Goal: Information Seeking & Learning: Learn about a topic

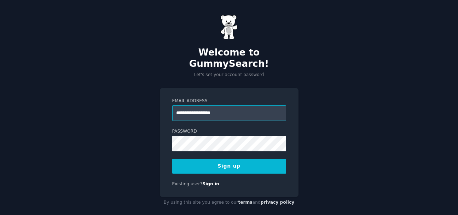
type input "**********"
click at [172, 159] on button "Sign up" at bounding box center [229, 166] width 114 height 15
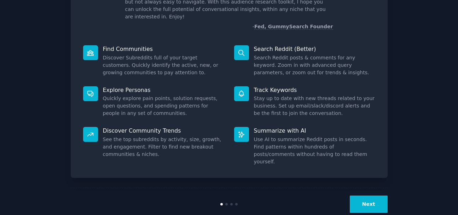
click at [366, 196] on button "Next" at bounding box center [369, 204] width 38 height 17
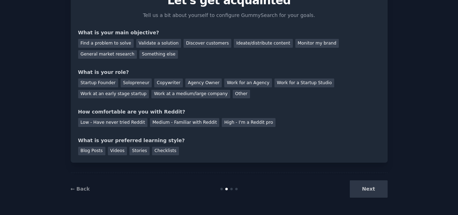
click at [366, 187] on div "Next" at bounding box center [335, 188] width 106 height 17
click at [365, 189] on div "Next" at bounding box center [335, 188] width 106 height 17
click at [117, 40] on div "Find a problem to solve" at bounding box center [106, 43] width 56 height 9
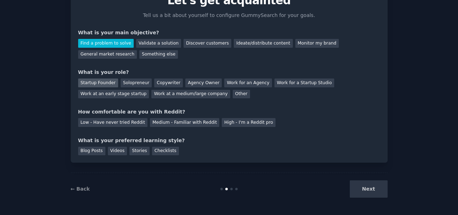
click at [111, 82] on div "Startup Founder" at bounding box center [98, 83] width 40 height 9
click at [190, 127] on div "Your goals Let's get acquainted Tell us a bit about yourself to configure Gummy…" at bounding box center [229, 72] width 302 height 166
click at [186, 125] on div "Medium - Familiar with Reddit" at bounding box center [184, 122] width 69 height 9
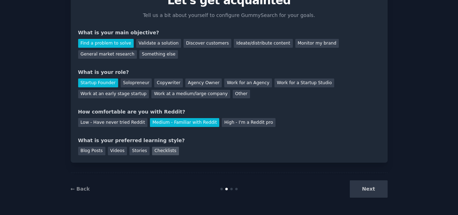
click at [168, 150] on div "Checklists" at bounding box center [165, 151] width 27 height 9
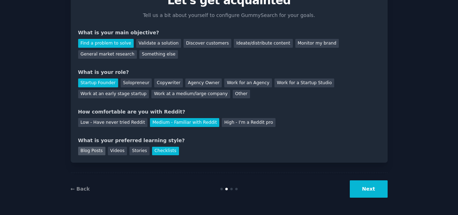
click at [102, 149] on div "Blog Posts" at bounding box center [91, 151] width 27 height 9
click at [119, 151] on div "Videos" at bounding box center [117, 151] width 19 height 9
click at [136, 152] on div "Stories" at bounding box center [140, 151] width 20 height 9
click at [161, 152] on div "Checklists" at bounding box center [165, 151] width 27 height 9
click at [363, 189] on button "Next" at bounding box center [369, 188] width 38 height 17
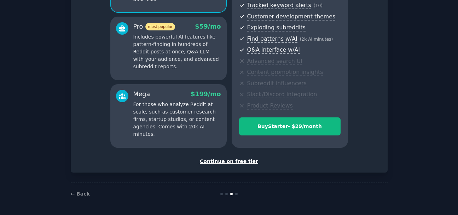
click at [241, 159] on div "Continue on free tier" at bounding box center [229, 161] width 302 height 7
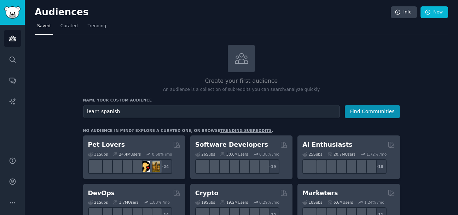
type input "learn spanish"
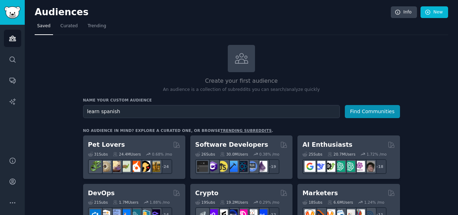
click at [345, 105] on button "Find Communities" at bounding box center [372, 111] width 55 height 13
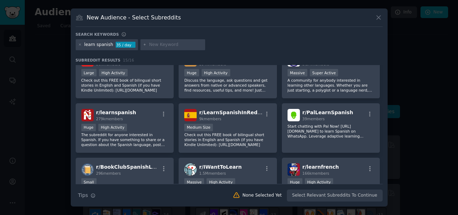
scroll to position [16, 0]
click at [168, 46] on input "text" at bounding box center [176, 45] width 54 height 6
type input "app"
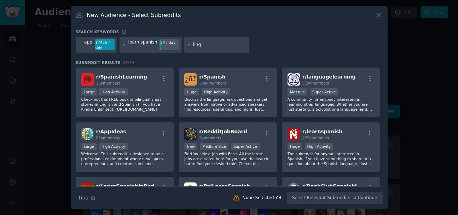
type input "lingq"
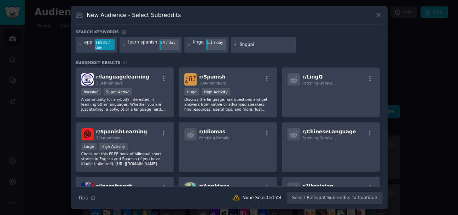
type input "lingopie"
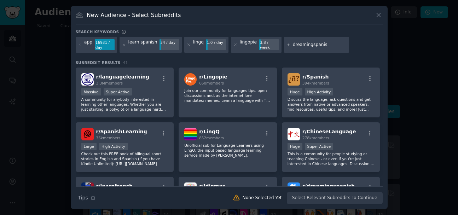
type input "dreamingspanish"
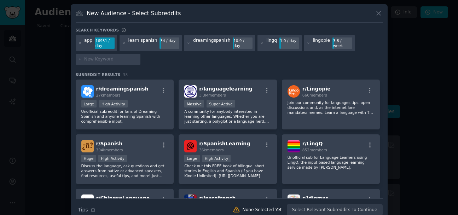
scroll to position [1, 0]
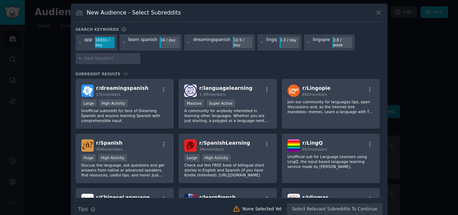
click at [199, 42] on div "dreamingspanish" at bounding box center [211, 42] width 37 height 11
click at [187, 42] on icon at bounding box center [189, 43] width 4 height 4
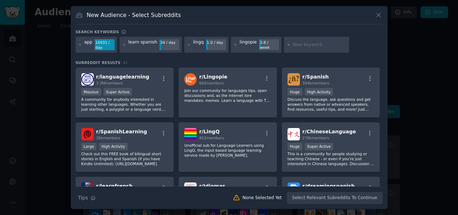
click at [316, 44] on input "text" at bounding box center [320, 45] width 54 height 6
type input "dreaming spanish"
click at [301, 45] on input "dreaming spanish" at bounding box center [320, 45] width 54 height 6
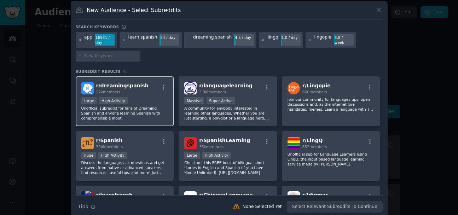
click at [138, 108] on p "Unofficial subreddit for fans of Dreaming Spanish and anyone learning Spanish w…" at bounding box center [124, 113] width 87 height 15
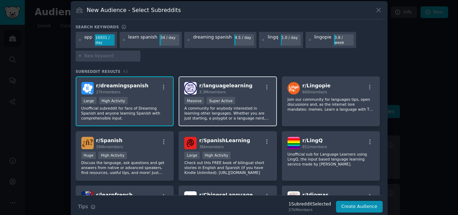
click at [213, 108] on p "A community for anybody interested in learning other languages. Whether you are…" at bounding box center [227, 113] width 87 height 15
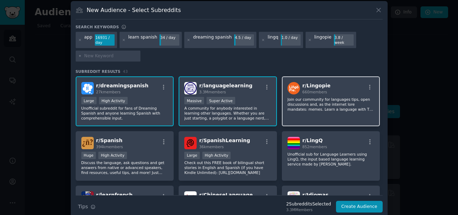
click at [332, 108] on p "Join our community for languages tips, open discussions and, as the internet lo…" at bounding box center [331, 104] width 87 height 15
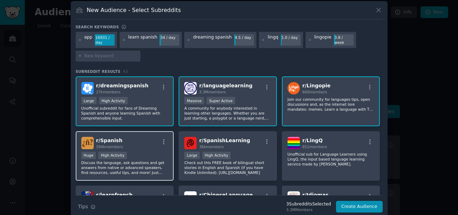
click at [171, 151] on div "r/ Spanish 394k members >= 80th percentile for submissions / day Huge High Acti…" at bounding box center [125, 156] width 98 height 50
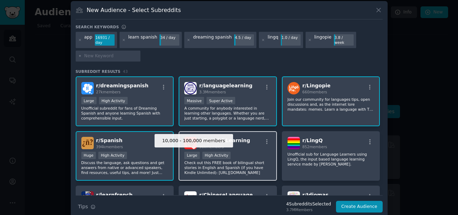
click at [226, 152] on div "High Activity" at bounding box center [216, 155] width 29 height 7
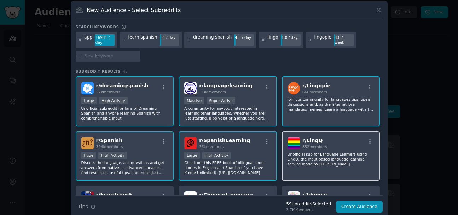
click at [292, 150] on div "r/ LingQ 852 members Unofficial sub for Language Learners using LingQ, the inpu…" at bounding box center [331, 156] width 98 height 50
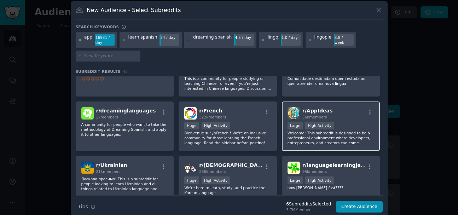
scroll to position [139, 0]
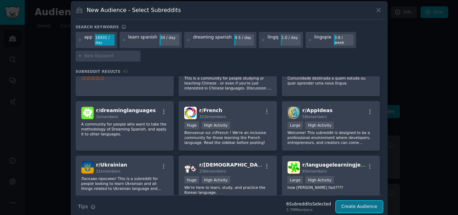
click at [351, 207] on button "Create Audience" at bounding box center [359, 207] width 47 height 12
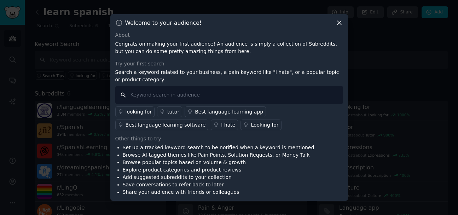
click at [288, 94] on input "text" at bounding box center [229, 95] width 228 height 18
type input "lingq"
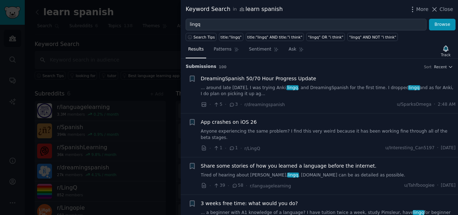
click at [159, 80] on div at bounding box center [229, 107] width 458 height 215
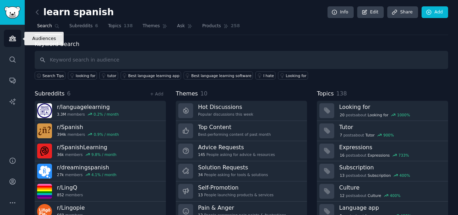
click at [12, 41] on icon "Sidebar" at bounding box center [12, 38] width 7 height 7
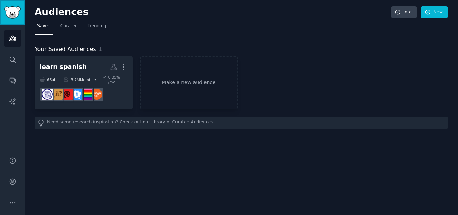
click at [7, 22] on link "Sidebar" at bounding box center [12, 12] width 25 height 25
click at [7, 1] on link "Sidebar" at bounding box center [12, 12] width 25 height 25
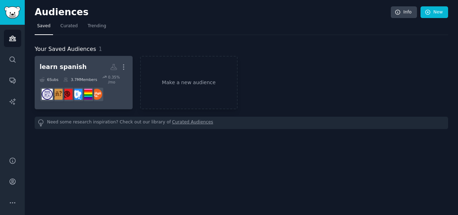
click at [73, 68] on div "learn spanish" at bounding box center [63, 67] width 47 height 9
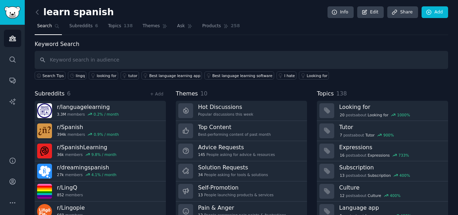
scroll to position [10, 0]
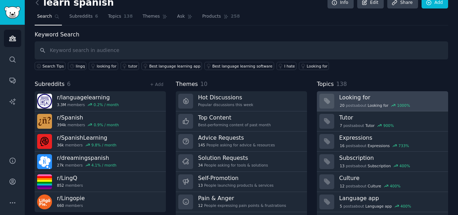
click at [363, 105] on div "20 post s about Looking for 1000 %" at bounding box center [374, 105] width 71 height 6
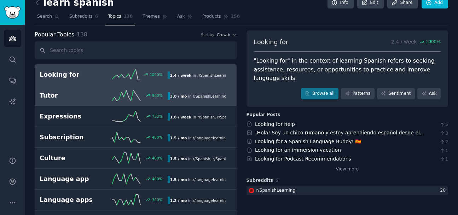
click at [190, 101] on link "Tutor 900 % 3.0 / mo in r/ SpanishLearning" at bounding box center [136, 95] width 202 height 21
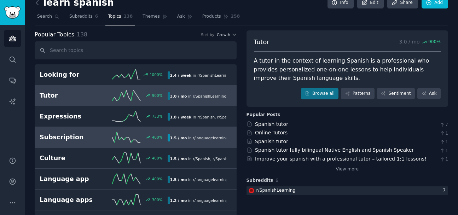
click at [193, 137] on span "r/ languagelearning" at bounding box center [210, 138] width 35 height 4
